Goal: Transaction & Acquisition: Register for event/course

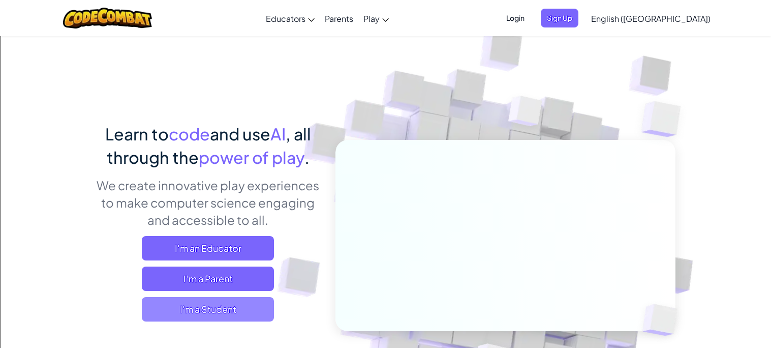
click at [210, 314] on span "I'm a Student" at bounding box center [208, 309] width 132 height 24
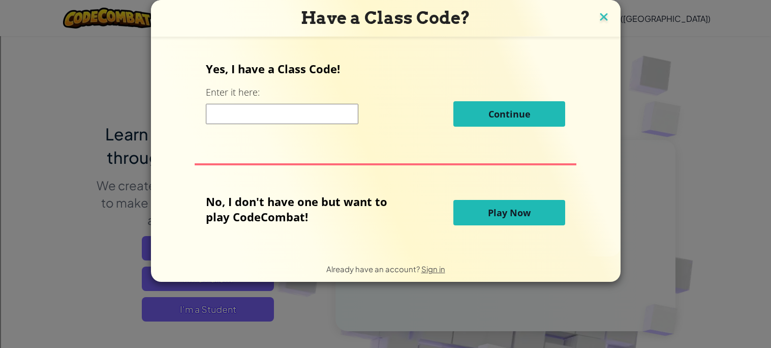
click at [598, 12] on img at bounding box center [603, 17] width 13 height 15
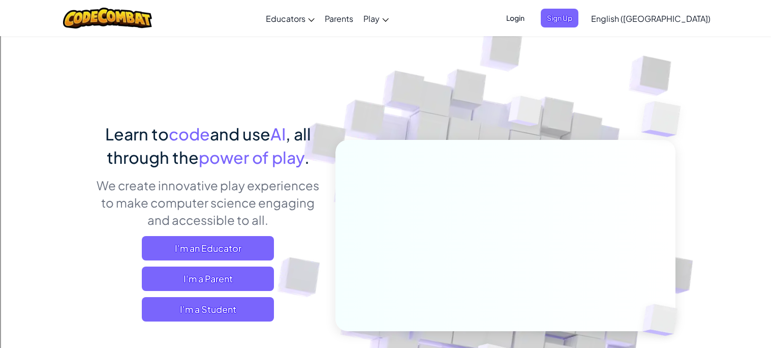
click at [531, 23] on span "Login" at bounding box center [515, 18] width 30 height 19
